Goal: Check status: Check status

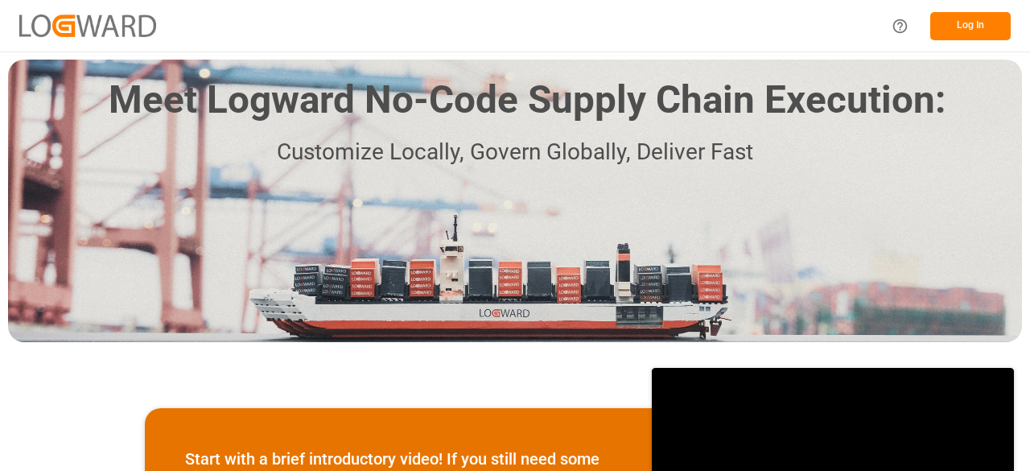
click at [976, 19] on button "Log In" at bounding box center [971, 26] width 80 height 28
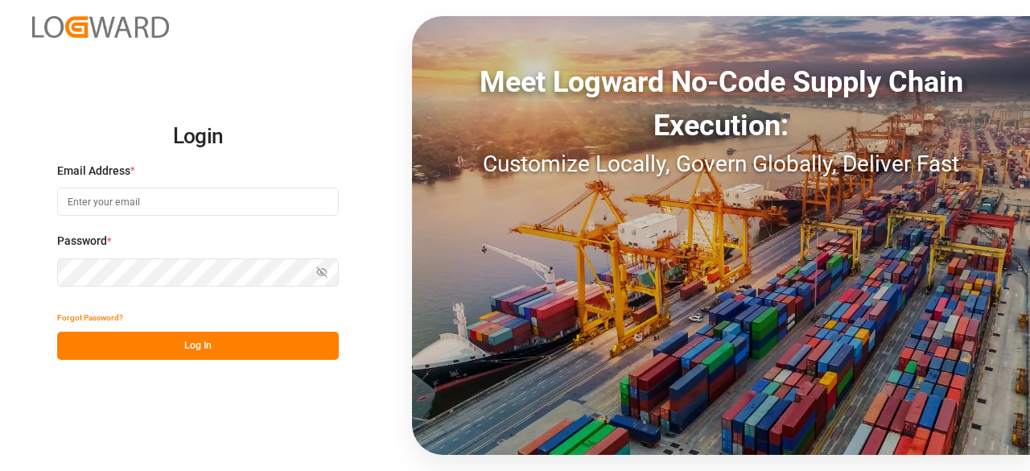
type input "[PERSON_NAME][EMAIL_ADDRESS][PERSON_NAME][DOMAIN_NAME]"
click at [191, 345] on button "Log In" at bounding box center [198, 346] width 282 height 28
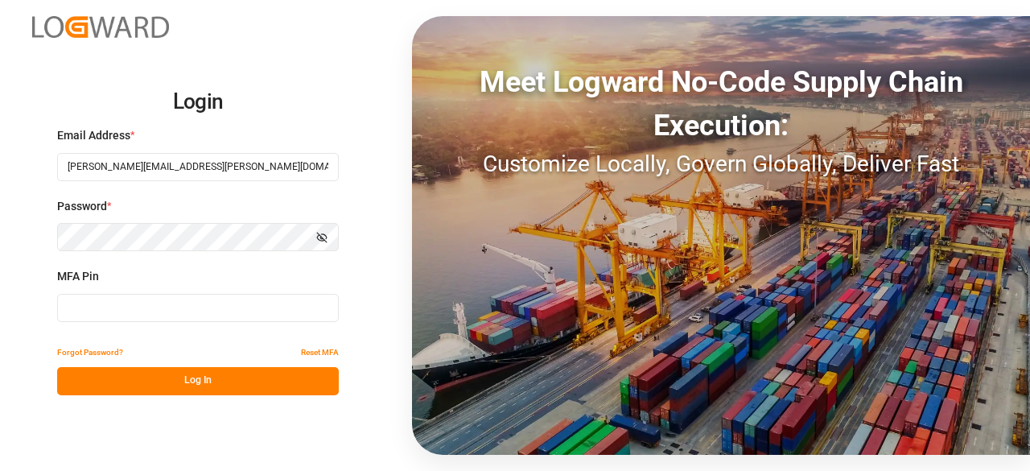
click at [233, 320] on input at bounding box center [198, 308] width 282 height 28
type input "846616"
click at [175, 377] on button "Log In" at bounding box center [198, 381] width 282 height 28
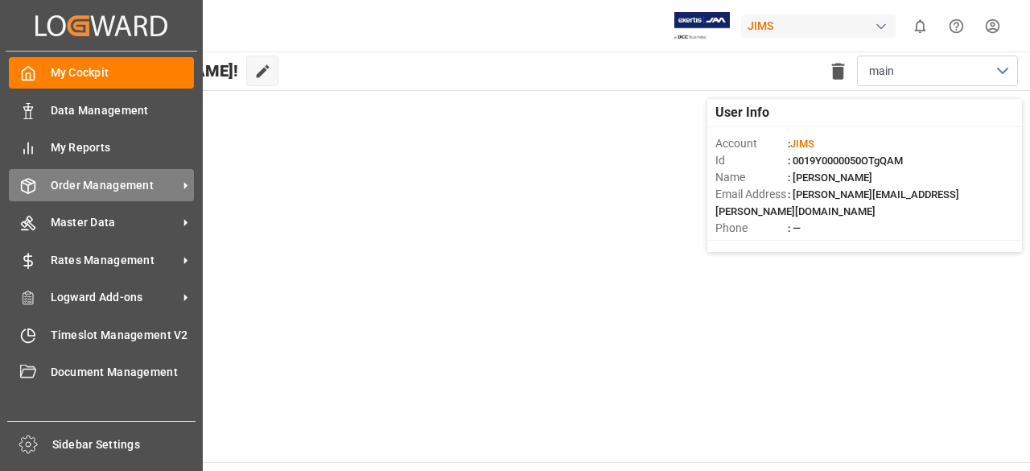
click at [89, 188] on span "Order Management" at bounding box center [114, 185] width 127 height 17
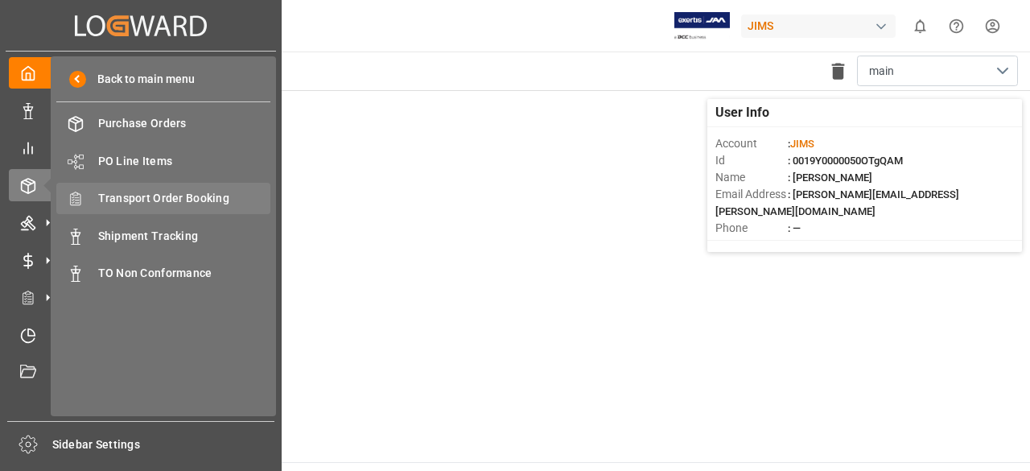
click at [151, 192] on span "Transport Order Booking" at bounding box center [184, 198] width 173 height 17
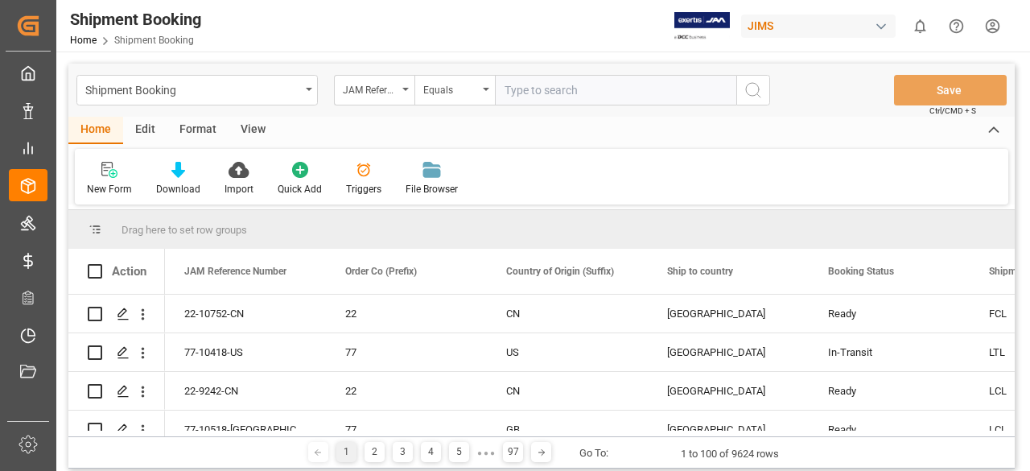
click at [543, 88] on input "text" at bounding box center [615, 90] width 241 height 31
type input "22-10793-DE"
click at [757, 85] on icon "search button" at bounding box center [753, 89] width 19 height 19
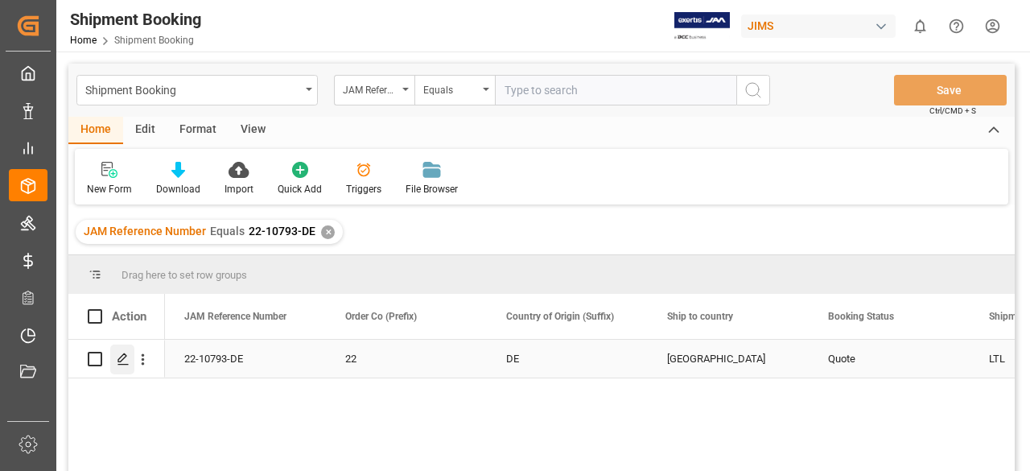
click at [126, 352] on div "Press SPACE to select this row." at bounding box center [122, 360] width 24 height 30
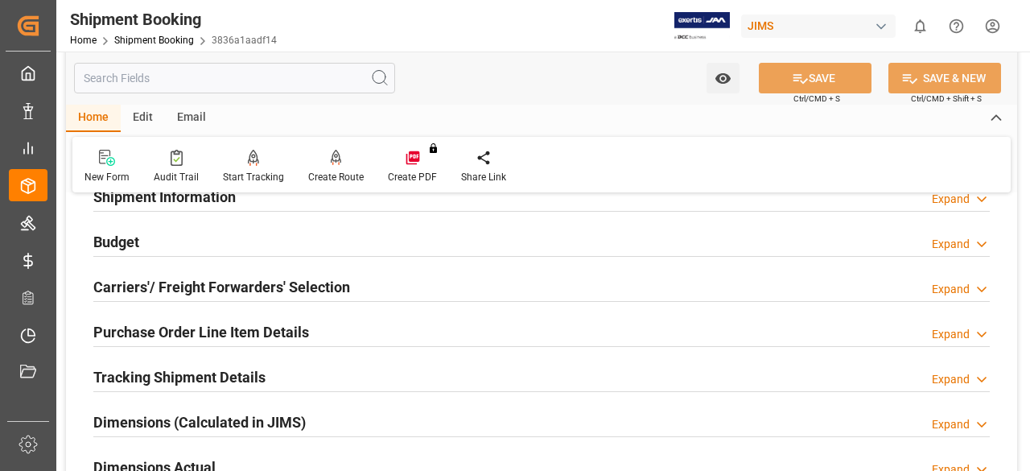
scroll to position [80, 0]
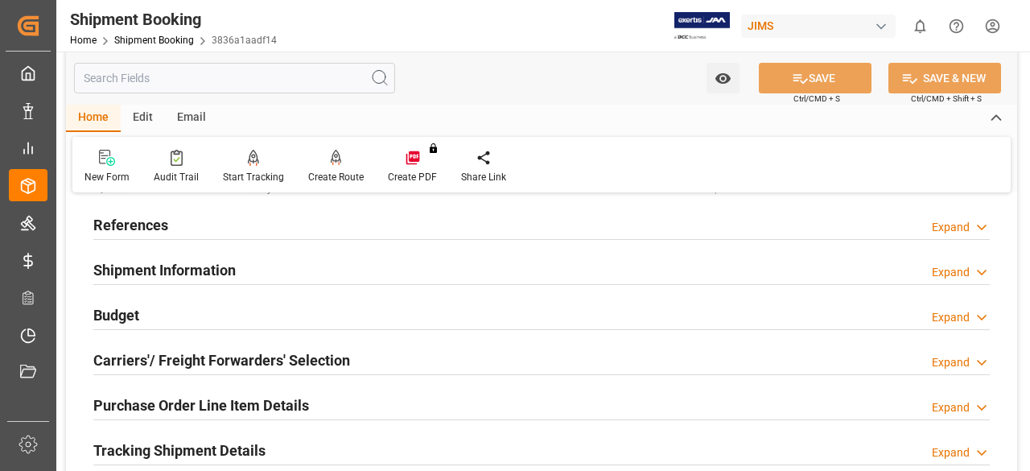
click at [171, 271] on h2 "Shipment Information" at bounding box center [164, 270] width 142 height 22
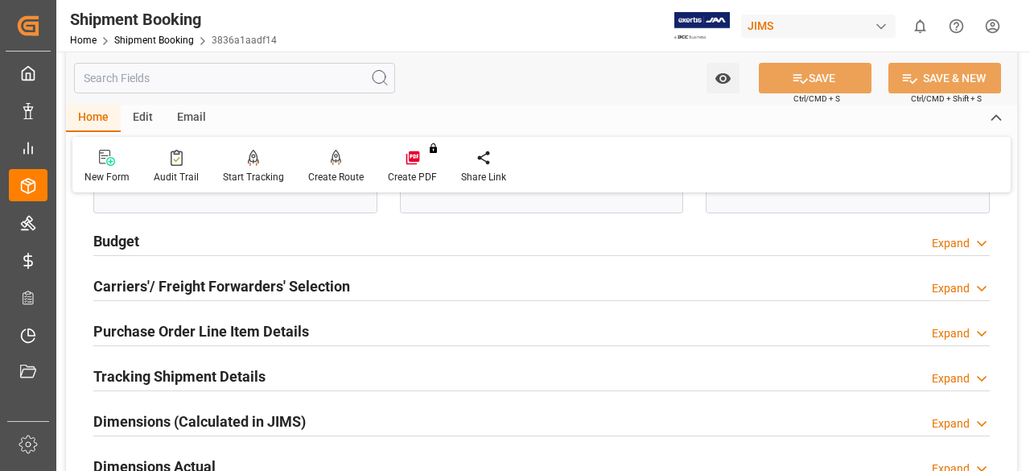
scroll to position [885, 0]
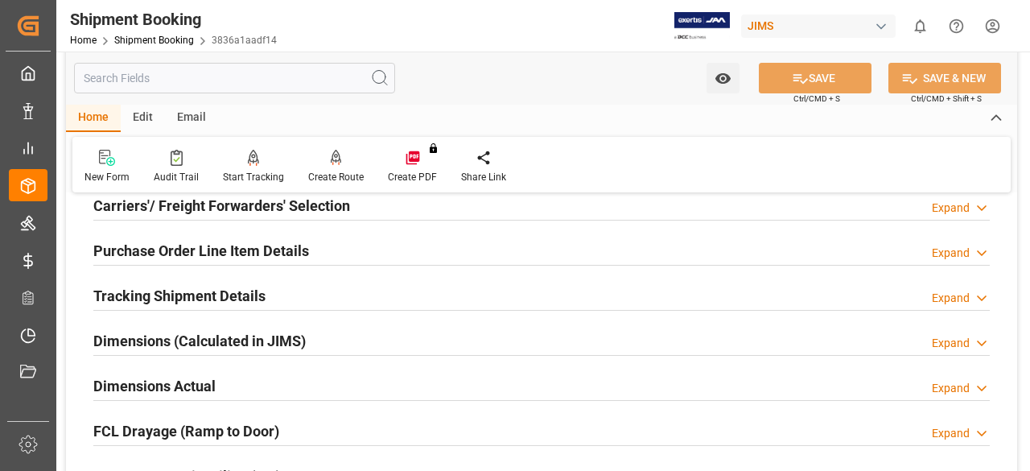
click at [966, 339] on div "Expand" at bounding box center [951, 343] width 38 height 17
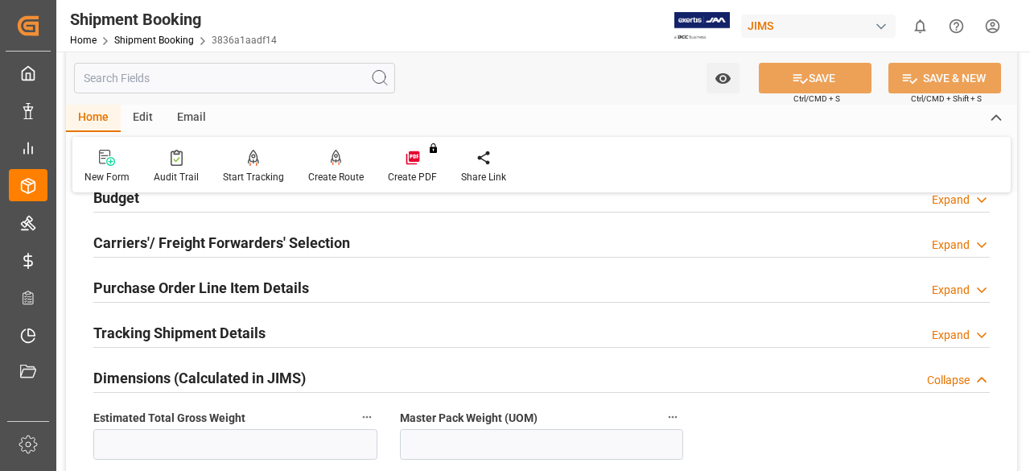
scroll to position [948, 0]
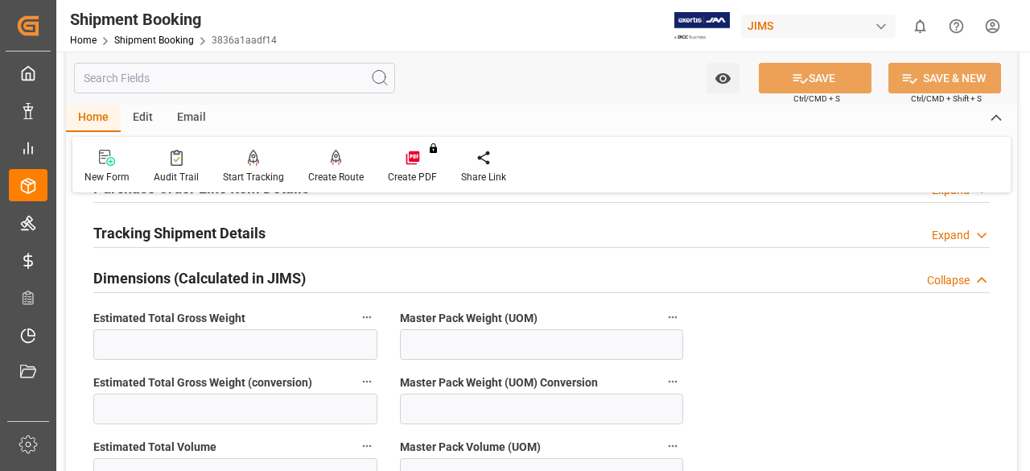
click at [243, 270] on h2 "Dimensions (Calculated in JIMS)" at bounding box center [199, 278] width 213 height 22
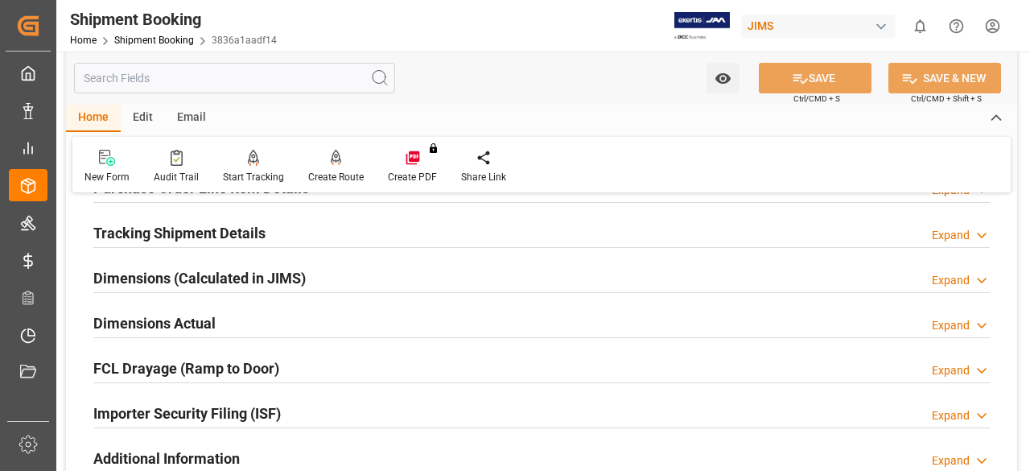
click at [186, 320] on h2 "Dimensions Actual" at bounding box center [154, 323] width 122 height 22
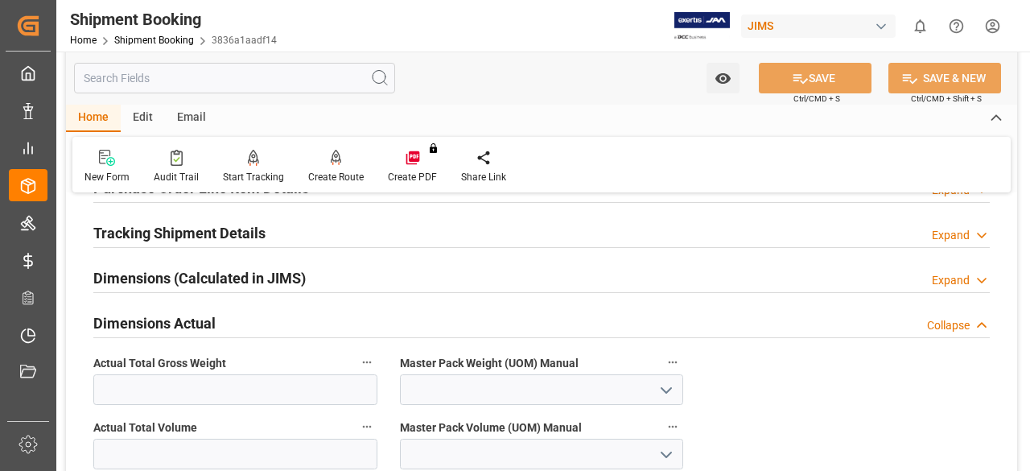
click at [118, 225] on h2 "Tracking Shipment Details" at bounding box center [179, 233] width 172 height 22
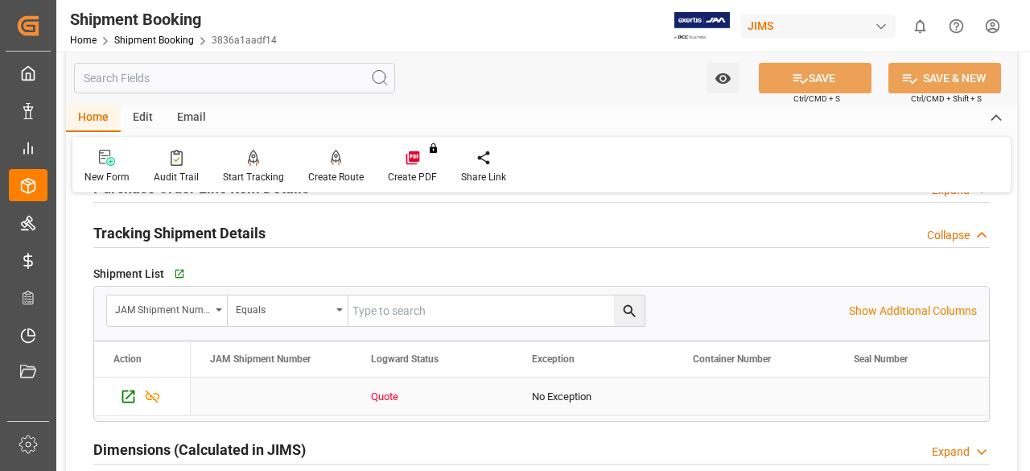
click at [384, 390] on div "Quote" at bounding box center [432, 396] width 122 height 37
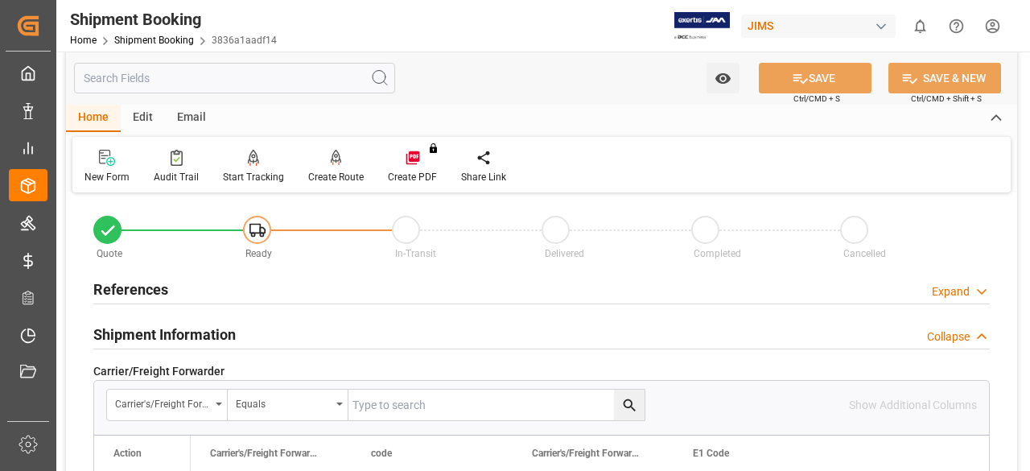
scroll to position [0, 0]
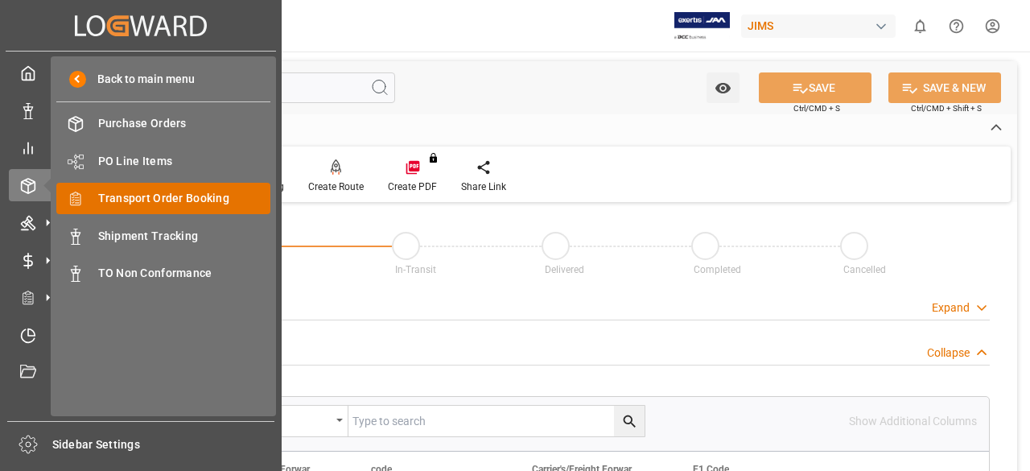
click at [134, 196] on span "Transport Order Booking" at bounding box center [184, 198] width 173 height 17
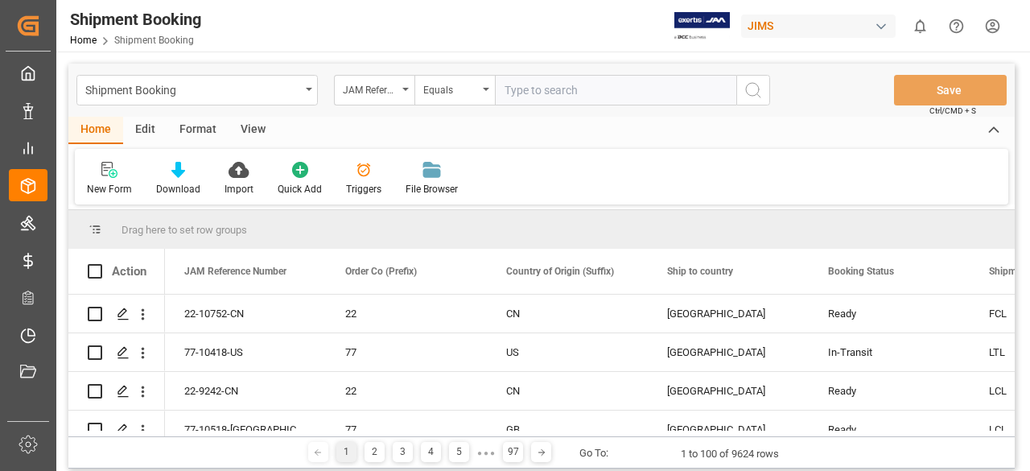
click at [526, 97] on input "text" at bounding box center [615, 90] width 241 height 31
type input "22-10793-DE"
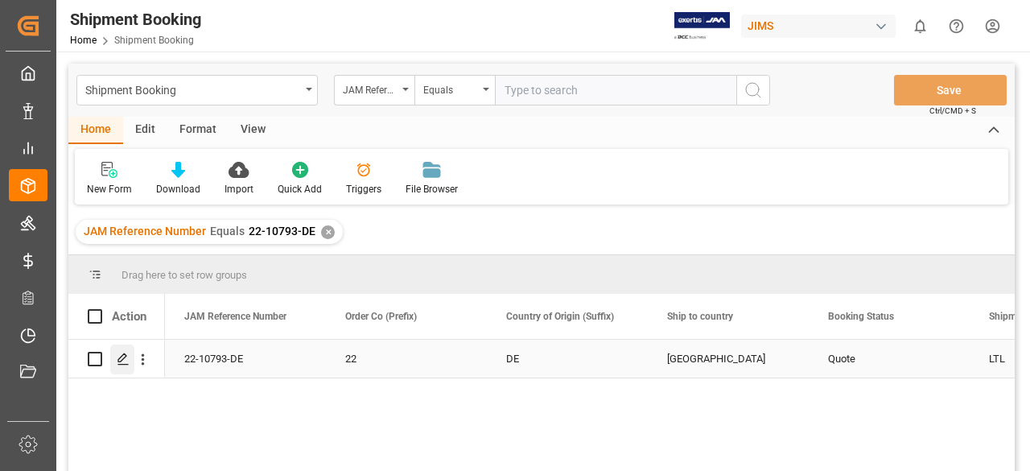
click at [121, 353] on icon "Press SPACE to select this row." at bounding box center [123, 359] width 13 height 13
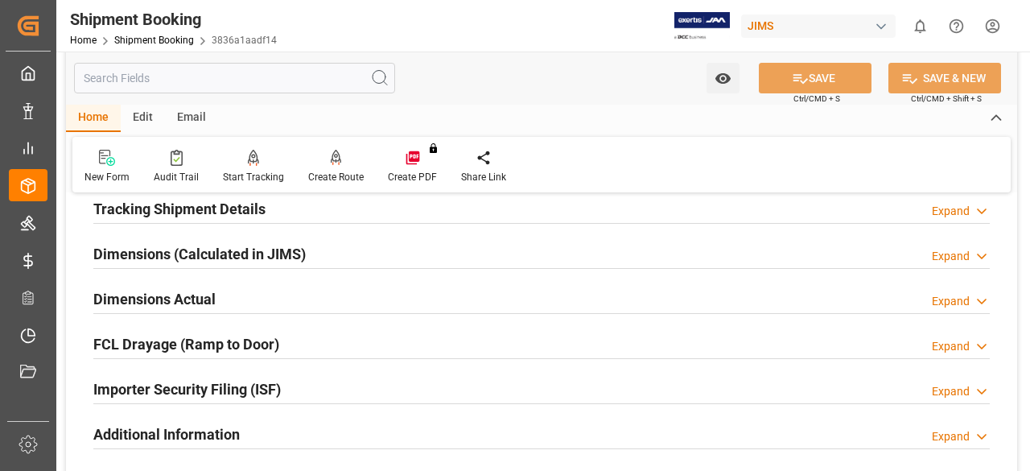
scroll to position [402, 0]
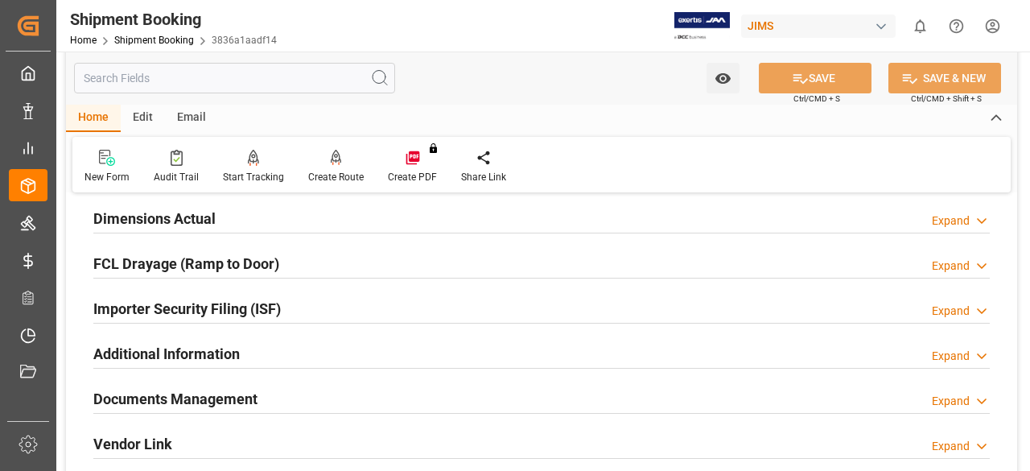
click at [163, 395] on h2 "Documents Management" at bounding box center [175, 399] width 164 height 22
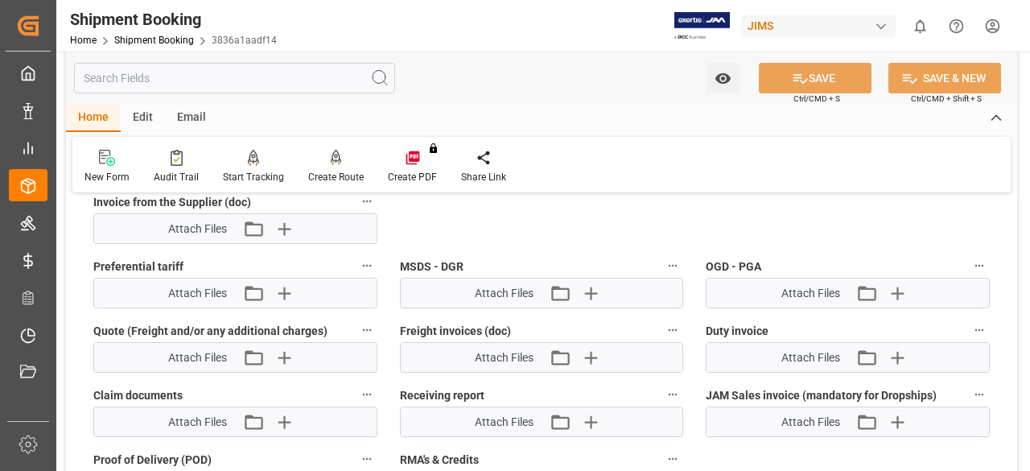
scroll to position [1046, 0]
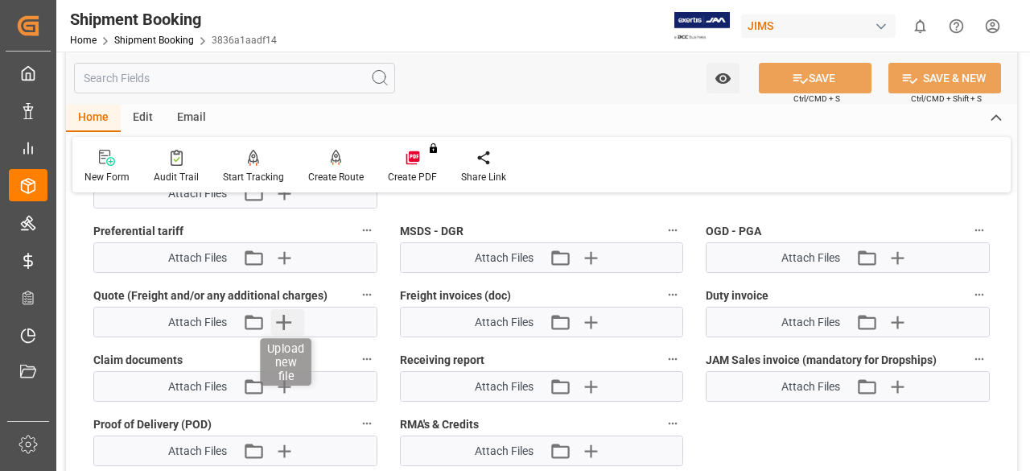
click at [283, 313] on icon "button" at bounding box center [284, 322] width 26 height 26
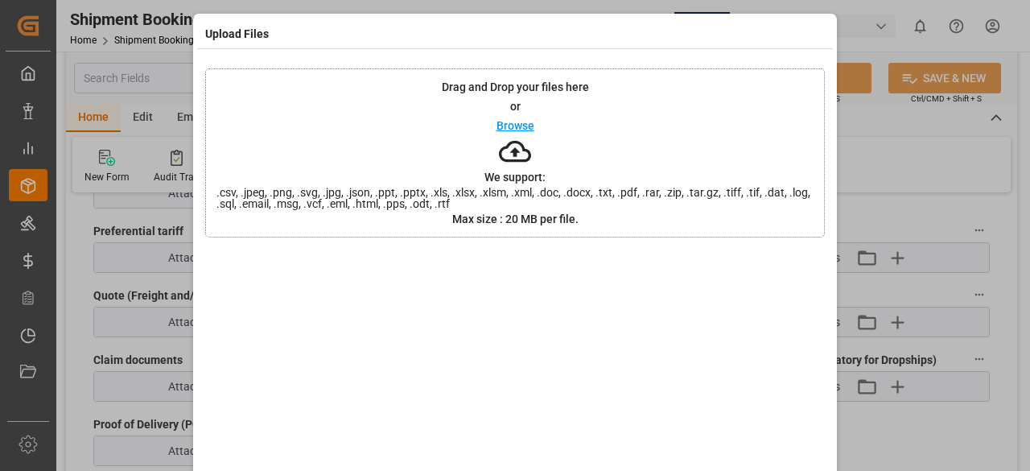
click at [118, 303] on div "Upload Files Drag and Drop your files here or Browse We support: .csv, .jpeg, .…" at bounding box center [515, 235] width 1030 height 471
click at [906, 166] on div "Upload Files Drag and Drop your files here or Browse We support: .csv, .jpeg, .…" at bounding box center [515, 235] width 1030 height 471
click at [101, 439] on div "Upload Files Drag and Drop your files here or Browse We support: .csv, .jpeg, .…" at bounding box center [515, 235] width 1030 height 471
click at [102, 22] on div "Upload Files Drag and Drop your files here or Browse We support: .csv, .jpeg, .…" at bounding box center [515, 235] width 1030 height 471
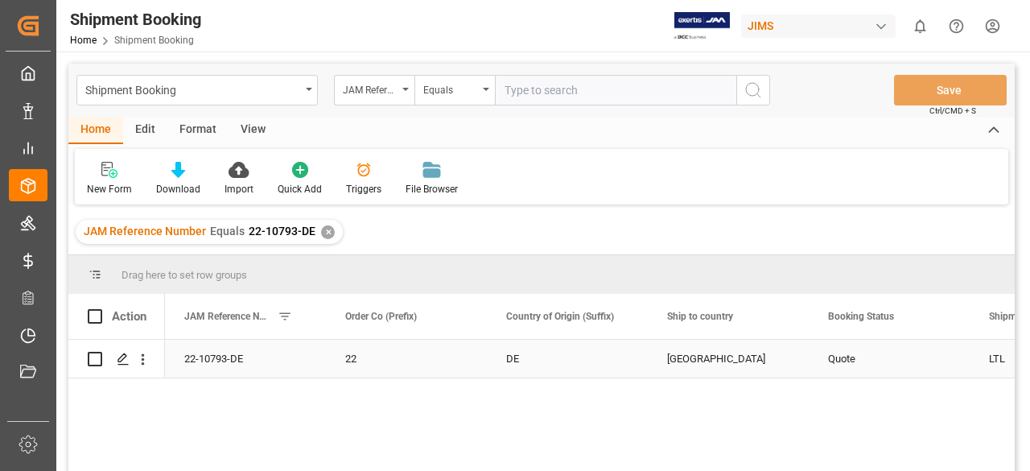
click at [219, 355] on div "22-10793-DE" at bounding box center [245, 359] width 161 height 38
click at [118, 360] on polygon "Press SPACE to select this row." at bounding box center [122, 358] width 8 height 8
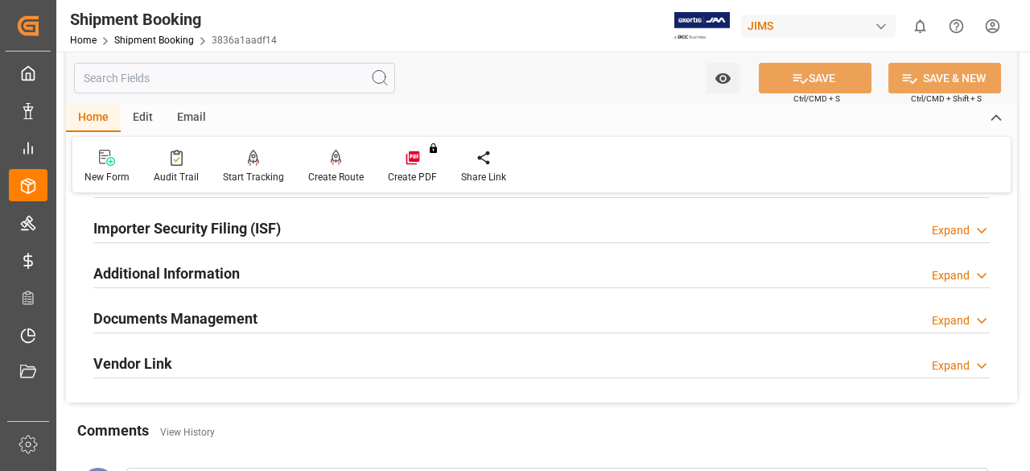
scroll to position [563, 0]
